Goal: Complete application form

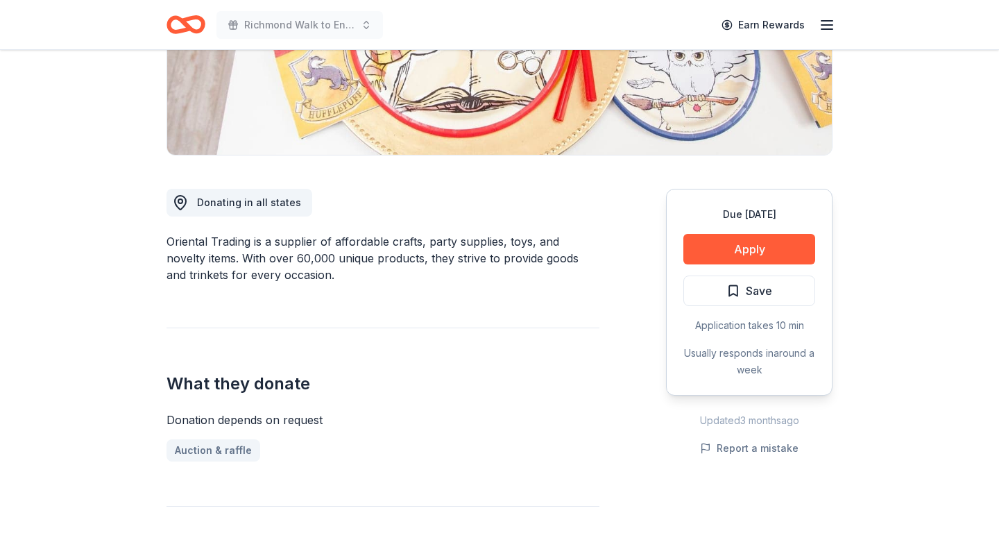
scroll to position [270, 0]
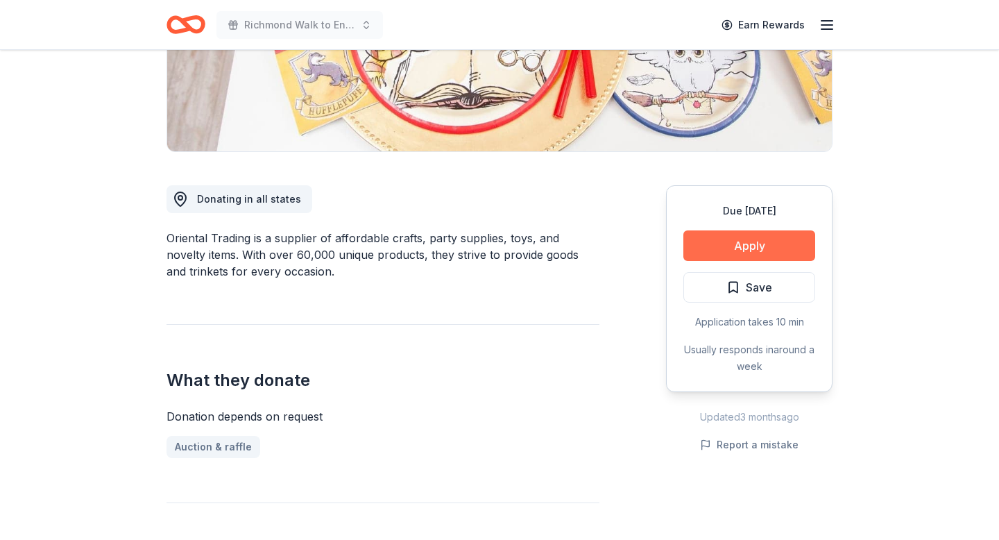
click at [726, 244] on button "Apply" at bounding box center [749, 245] width 132 height 31
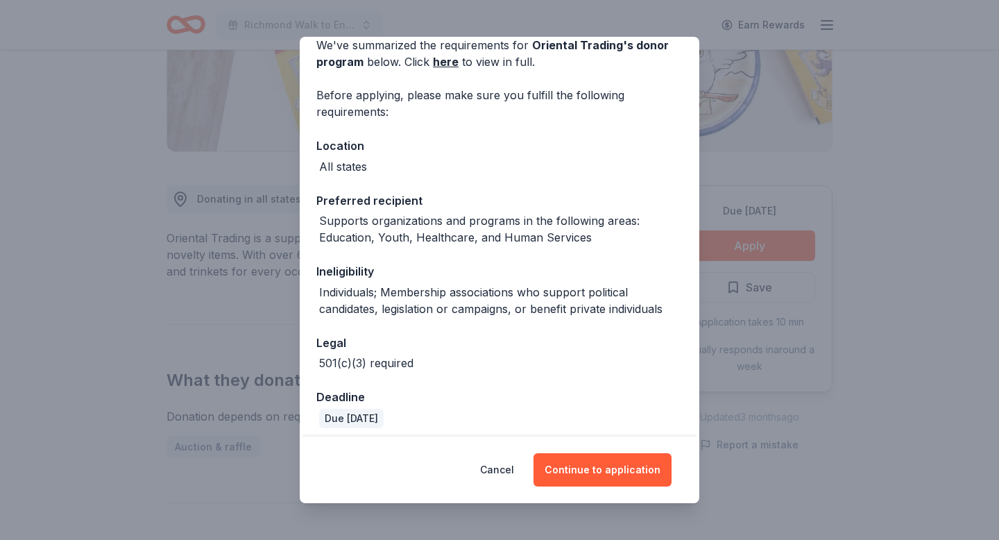
scroll to position [76, 0]
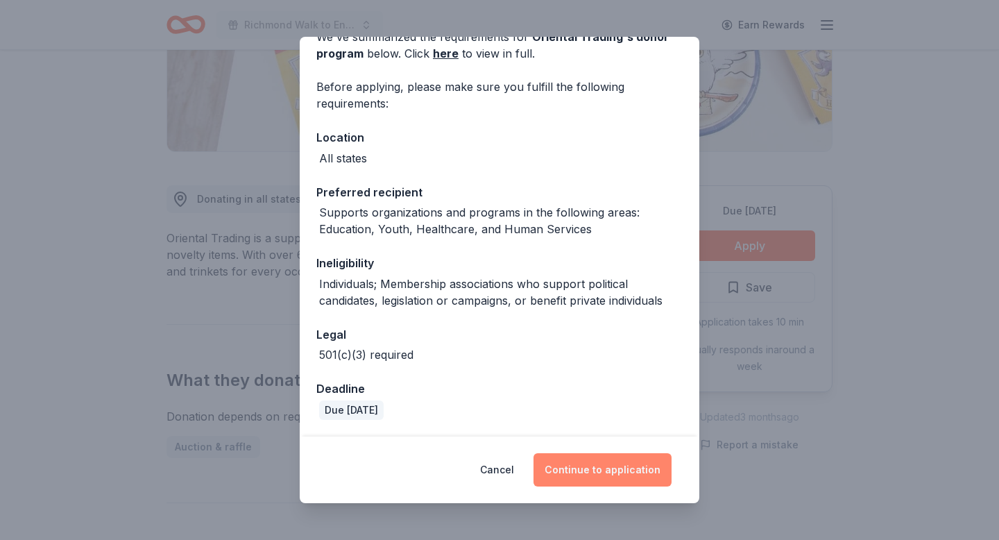
click at [618, 471] on button "Continue to application" at bounding box center [602, 469] width 138 height 33
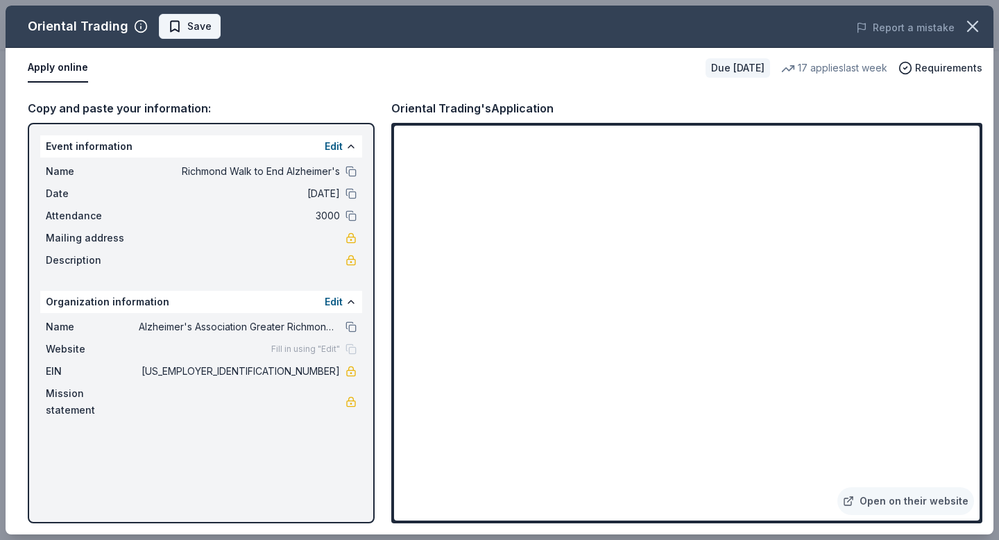
click at [187, 26] on span "Save" at bounding box center [199, 26] width 24 height 17
click at [970, 27] on icon "button" at bounding box center [972, 26] width 10 height 10
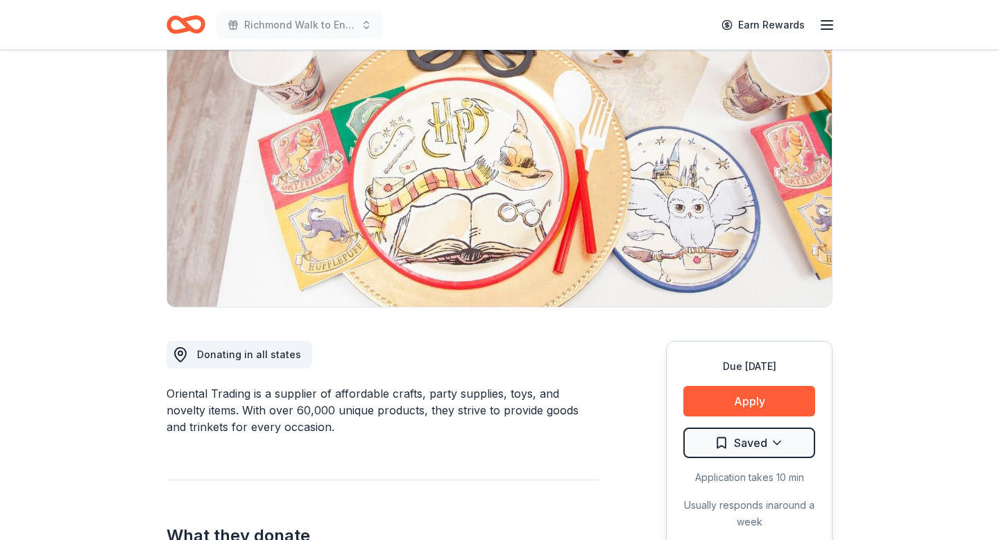
scroll to position [0, 0]
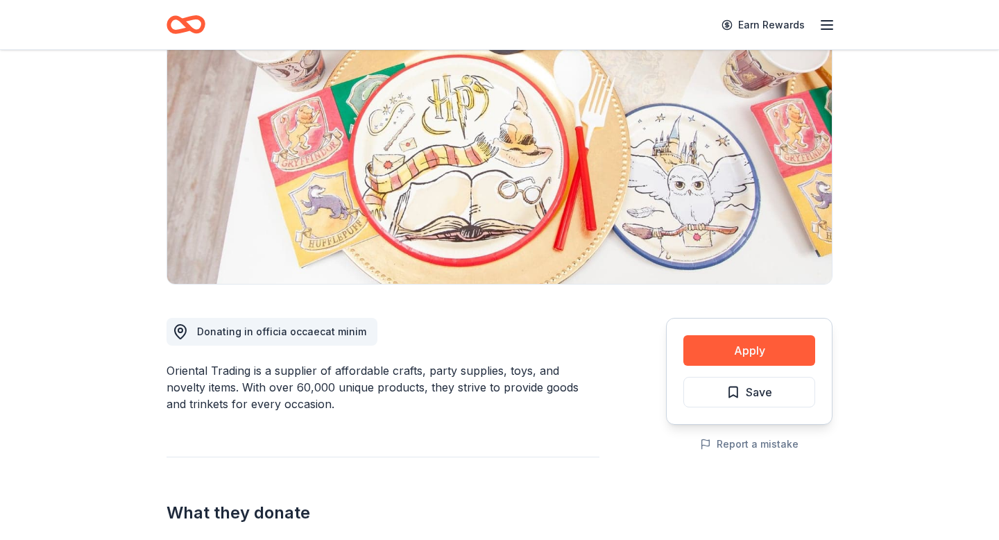
scroll to position [146, 0]
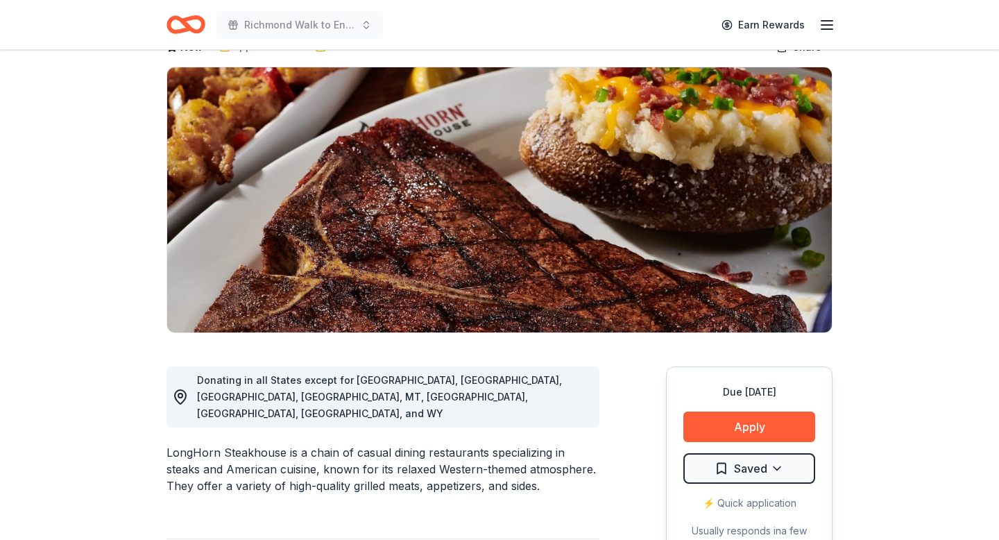
scroll to position [94, 0]
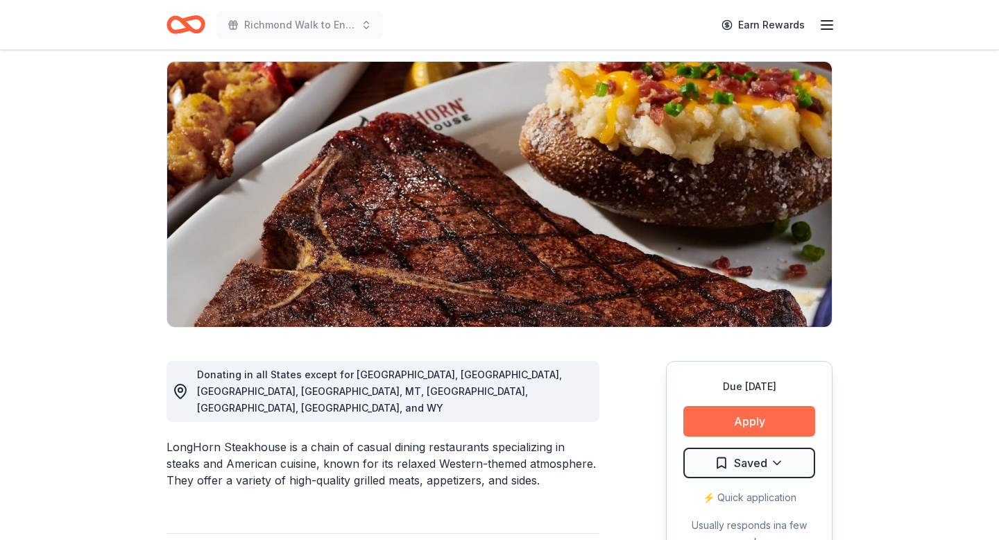
click at [741, 415] on button "Apply" at bounding box center [749, 421] width 132 height 31
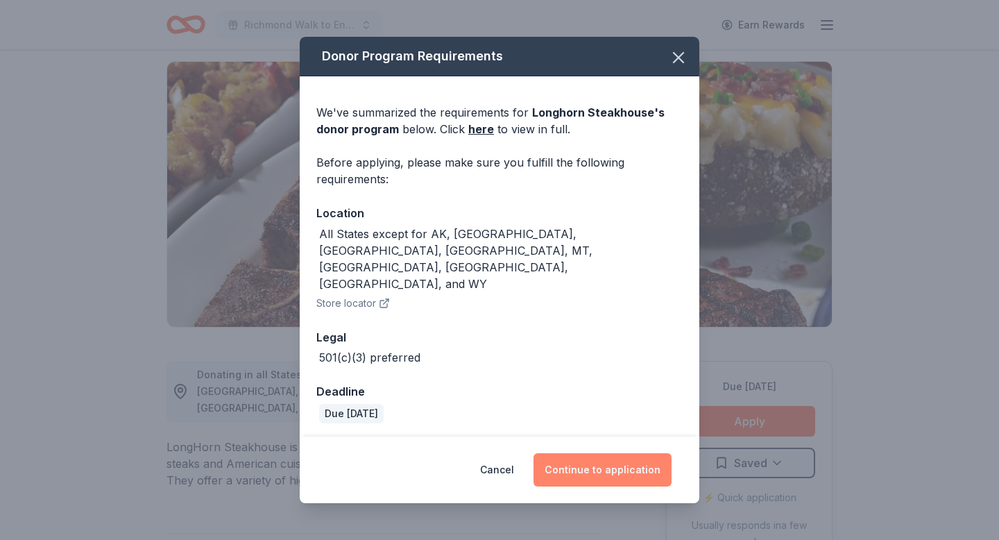
click at [605, 456] on button "Continue to application" at bounding box center [602, 469] width 138 height 33
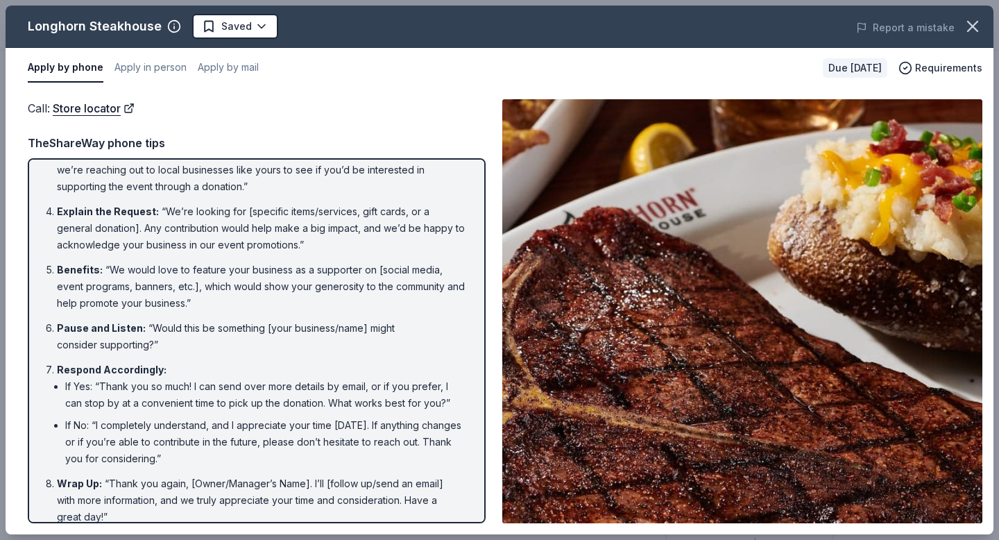
scroll to position [157, 0]
